Goal: Task Accomplishment & Management: Manage account settings

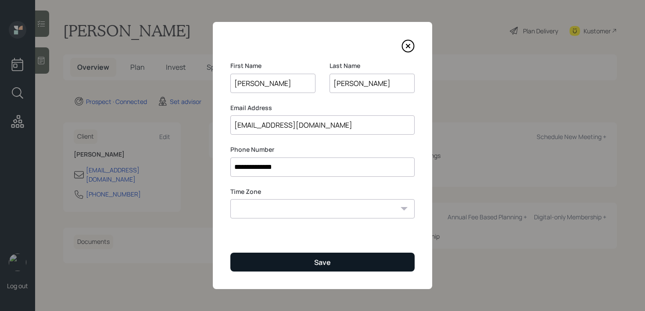
type input "[PERSON_NAME]"
click at [333, 266] on button "Save" at bounding box center [322, 262] width 184 height 19
